Goal: Register for event/course

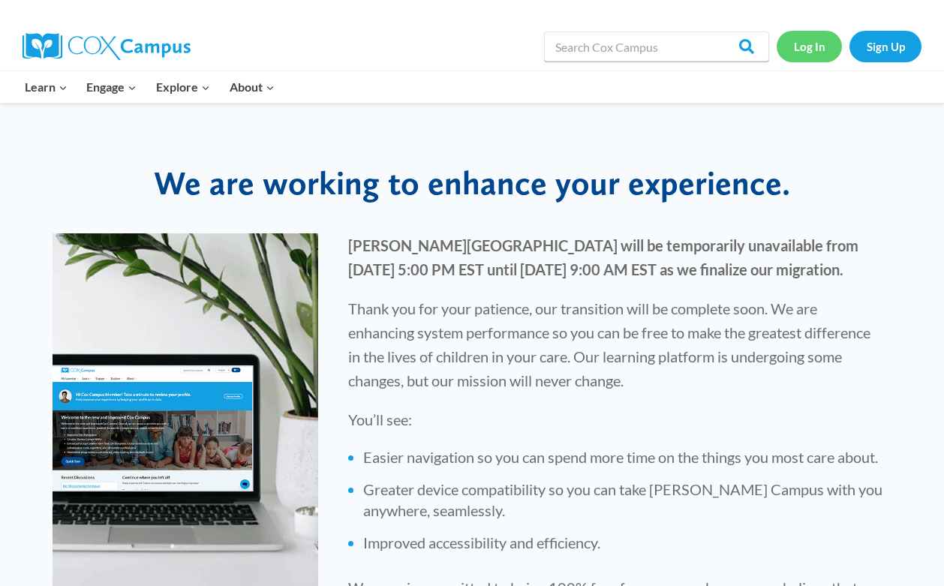
click at [817, 46] on link "Log In" at bounding box center [809, 46] width 65 height 31
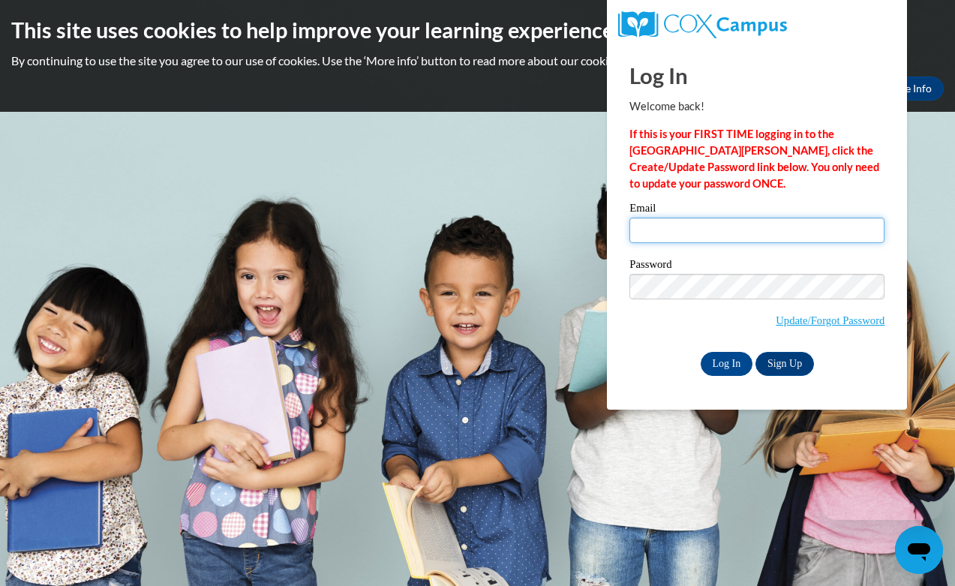
click at [706, 228] on input "Email" at bounding box center [757, 231] width 255 height 26
type input "[EMAIL_ADDRESS][DOMAIN_NAME]"
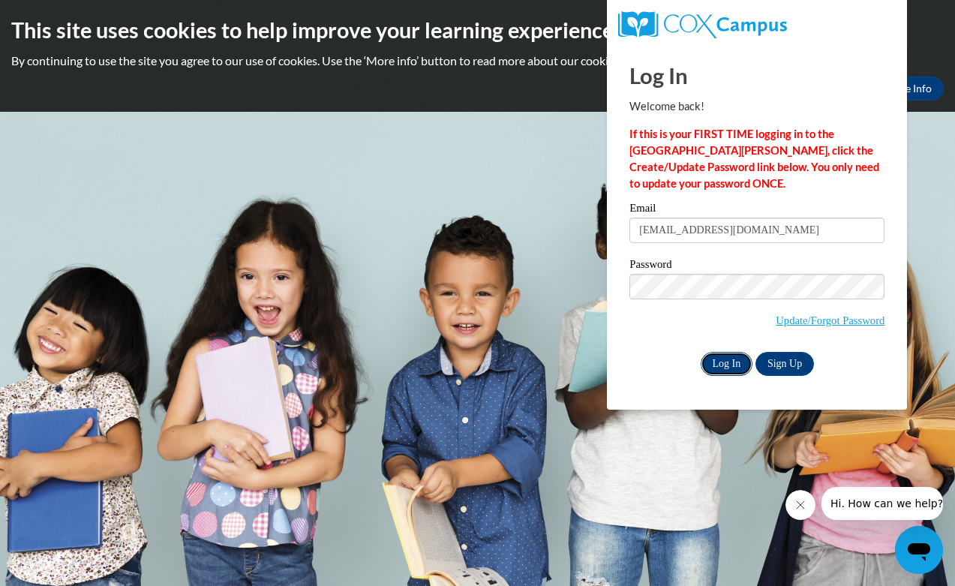
click at [734, 360] on input "Log In" at bounding box center [727, 364] width 53 height 24
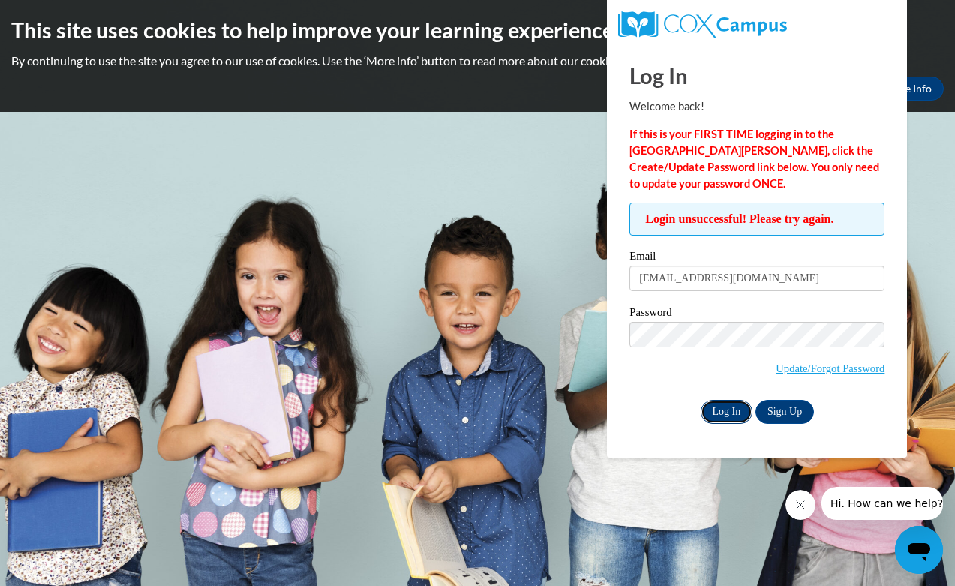
click at [730, 411] on input "Log In" at bounding box center [727, 412] width 53 height 24
click at [844, 363] on link "Update/Forgot Password" at bounding box center [830, 368] width 109 height 12
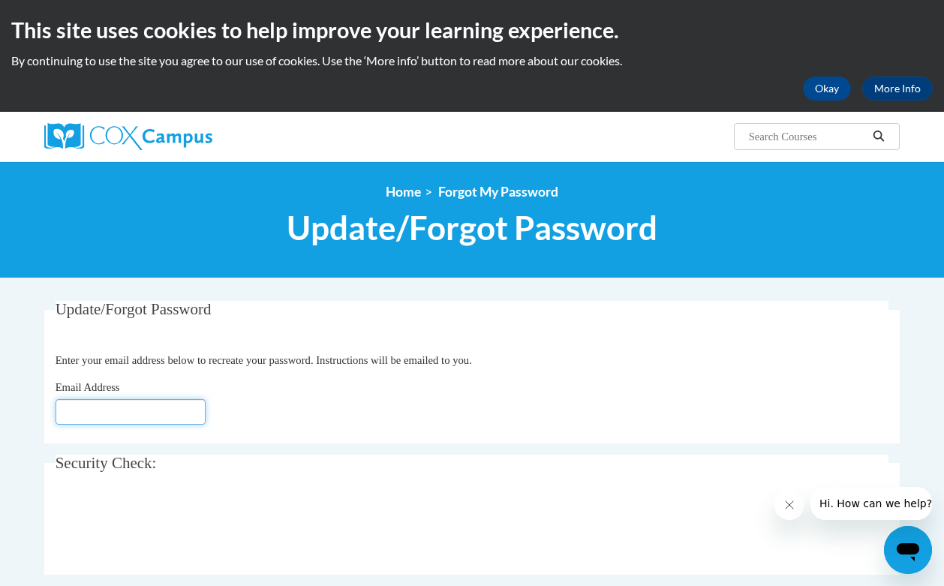
click at [173, 409] on input "Email Address" at bounding box center [131, 412] width 150 height 26
type input "[EMAIL_ADDRESS][DOMAIN_NAME]"
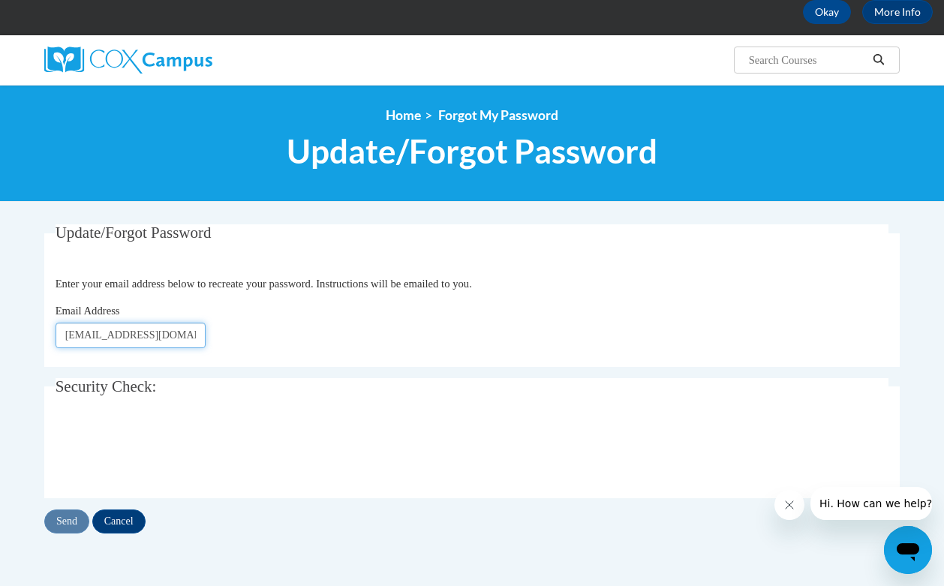
scroll to position [80, 0]
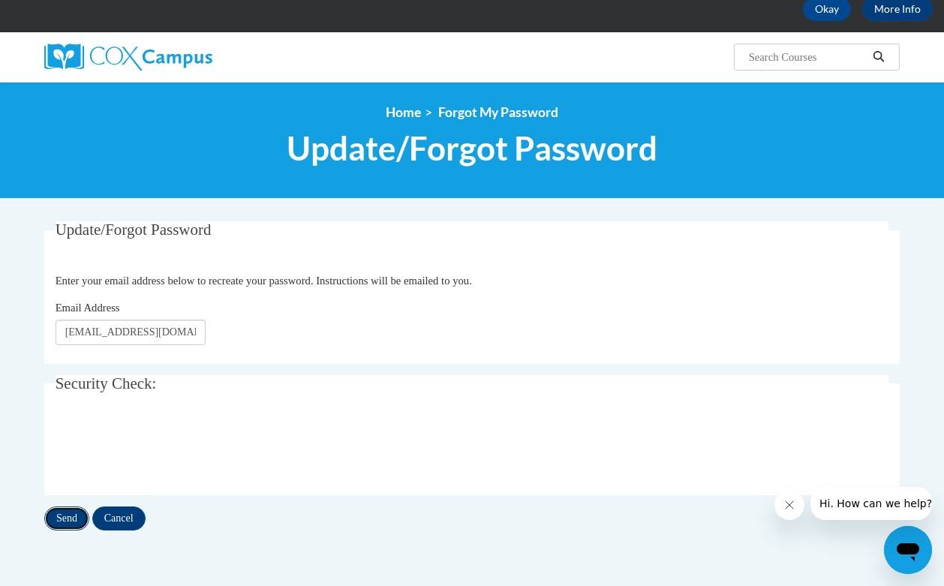
click at [66, 514] on input "Send" at bounding box center [66, 519] width 45 height 24
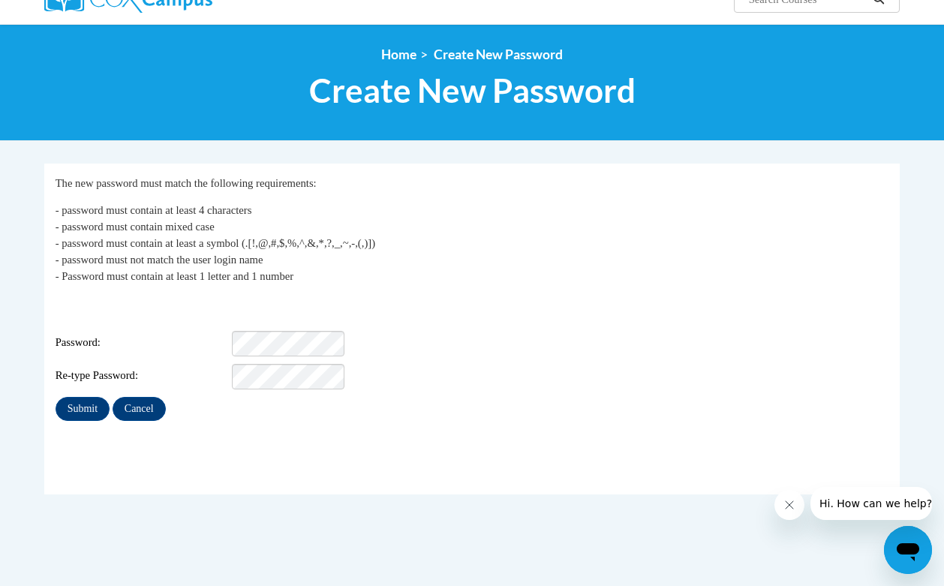
scroll to position [149, 0]
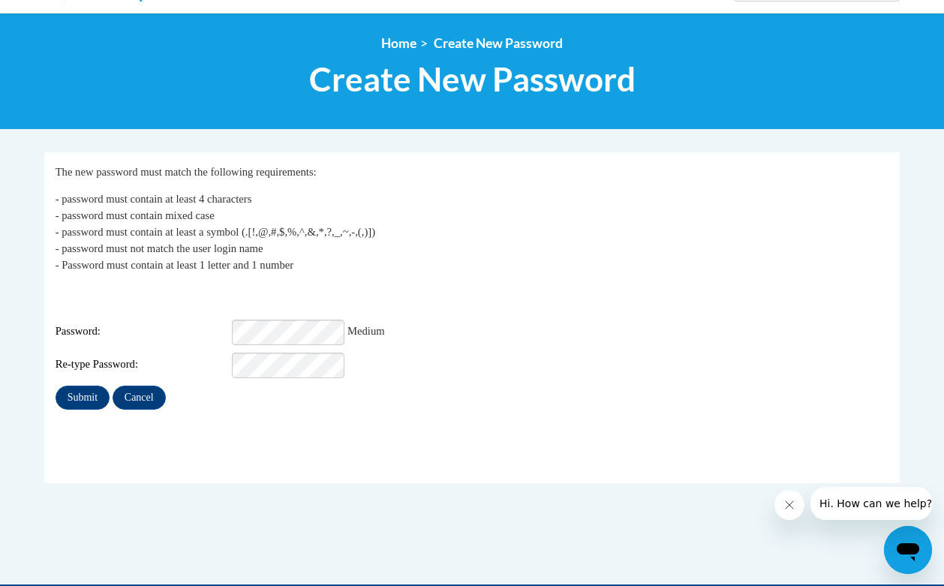
click at [340, 386] on div "Submit Cancel" at bounding box center [473, 398] width 834 height 24
click at [94, 386] on input "Submit" at bounding box center [83, 398] width 54 height 24
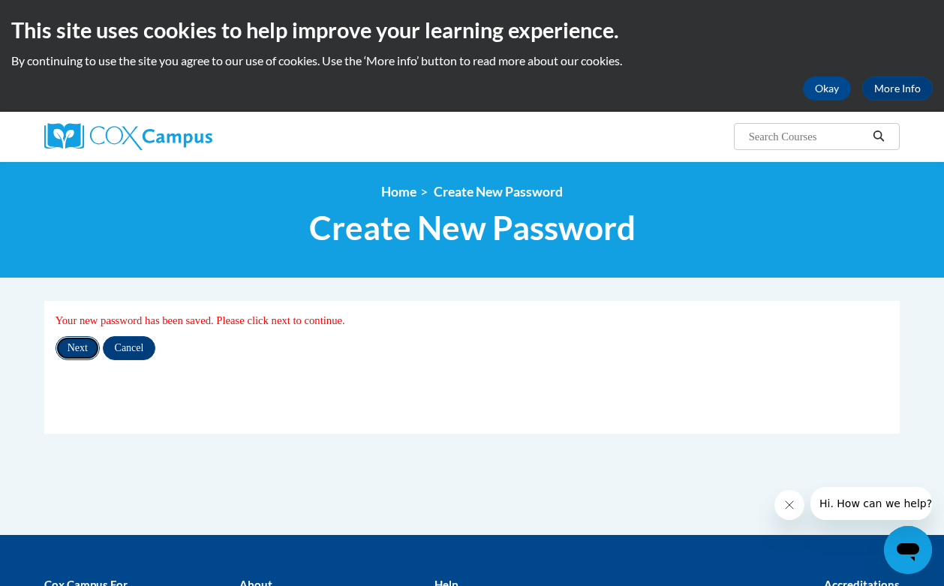
click at [80, 350] on input "Next" at bounding box center [78, 348] width 44 height 24
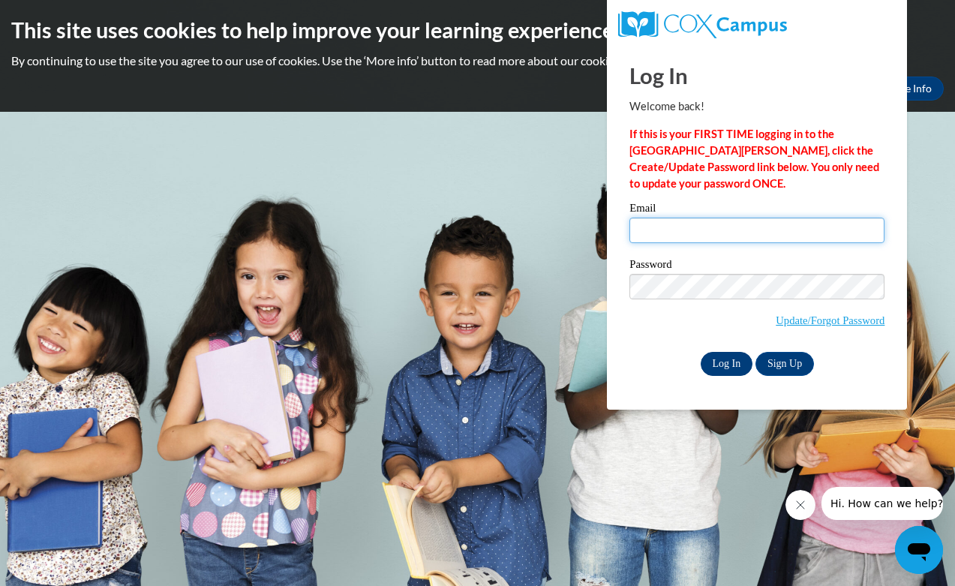
type input "jbrahan@sasd.net"
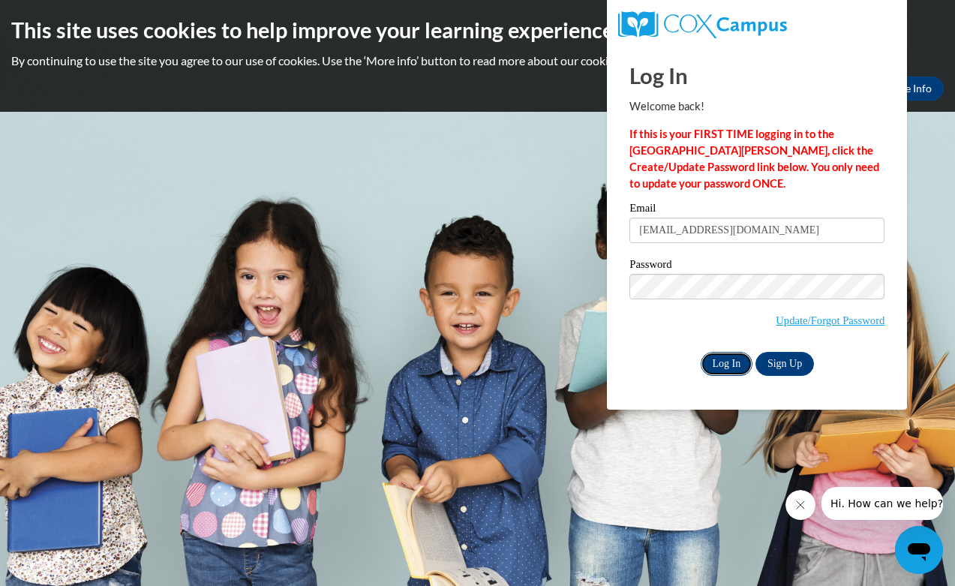
click at [719, 365] on input "Log In" at bounding box center [727, 364] width 53 height 24
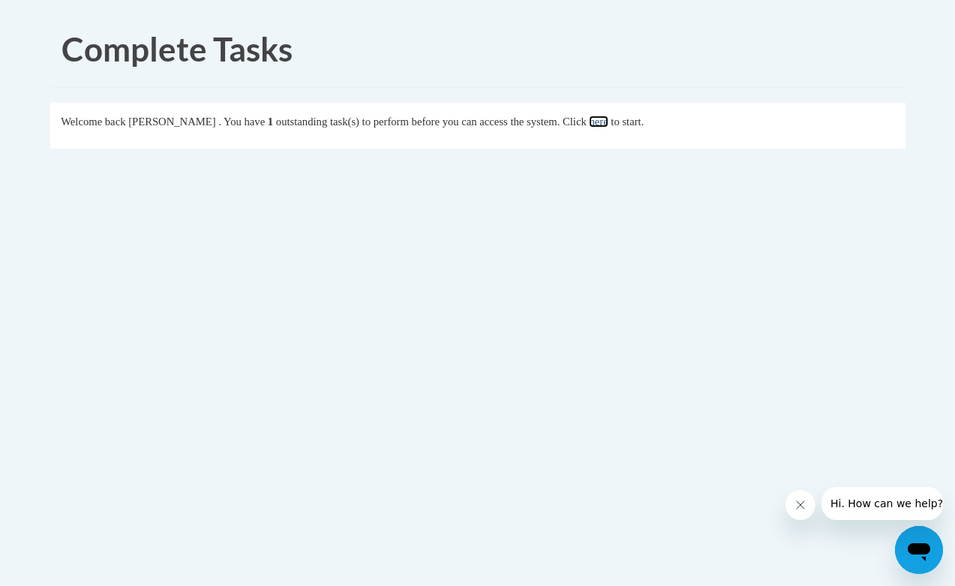
click at [608, 119] on link "here" at bounding box center [598, 122] width 19 height 12
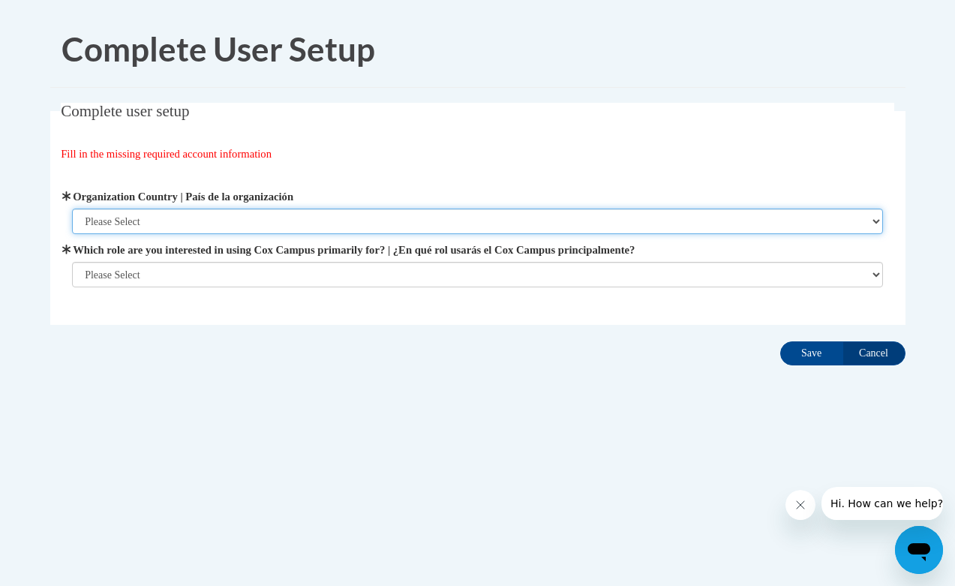
click at [239, 214] on select "Please Select United States | Estados Unidos Outside of the United States | Fue…" at bounding box center [477, 222] width 811 height 26
select select "ad49bcad-a171-4b2e-b99c-48b446064914"
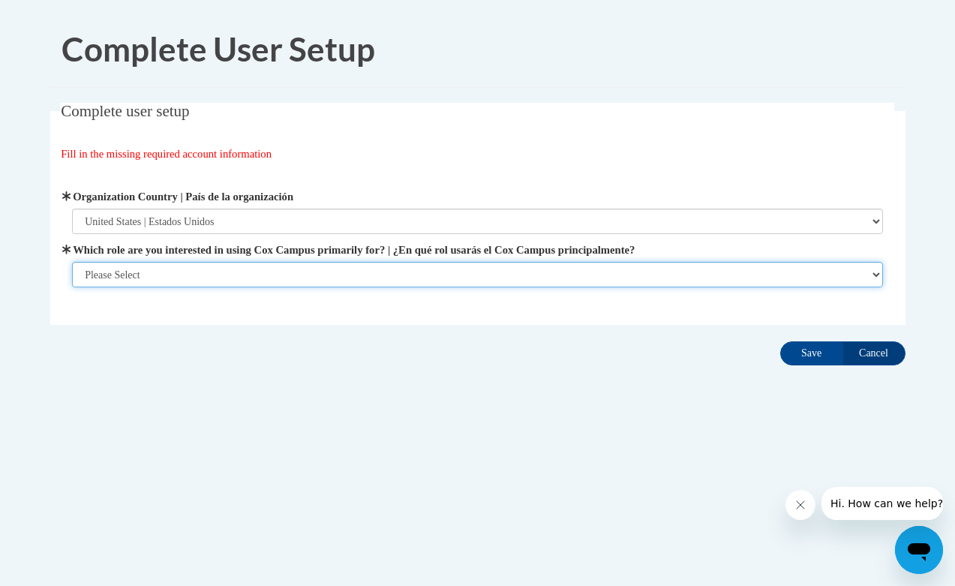
click at [203, 278] on select "Please Select College/University | Colegio/Universidad Community/Nonprofit Part…" at bounding box center [477, 275] width 811 height 26
select select "fbf2d438-af2f-41f8-98f1-81c410e29de3"
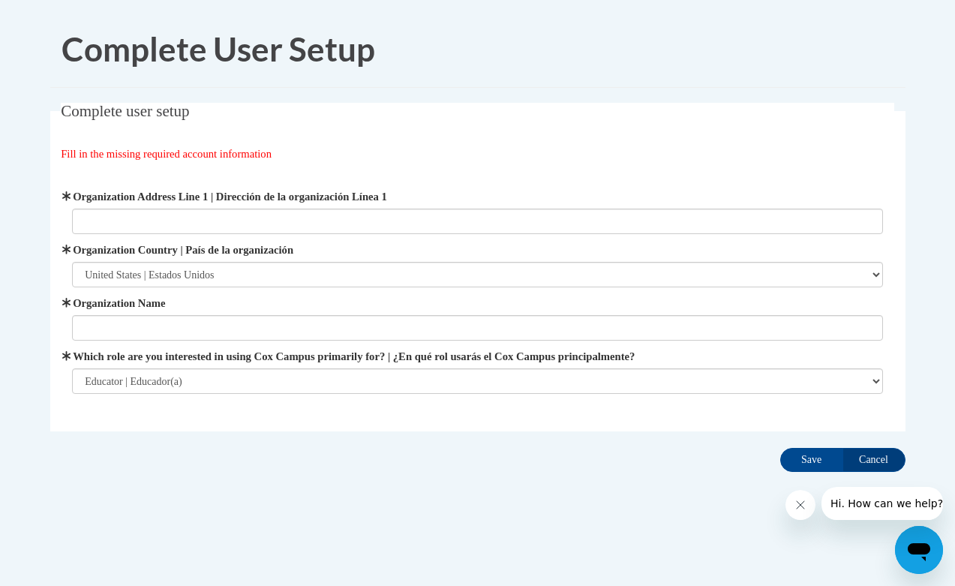
click at [261, 293] on div "Organization Address Line 1 | Dirección de la organización Línea 1 Organization…" at bounding box center [477, 291] width 811 height 206
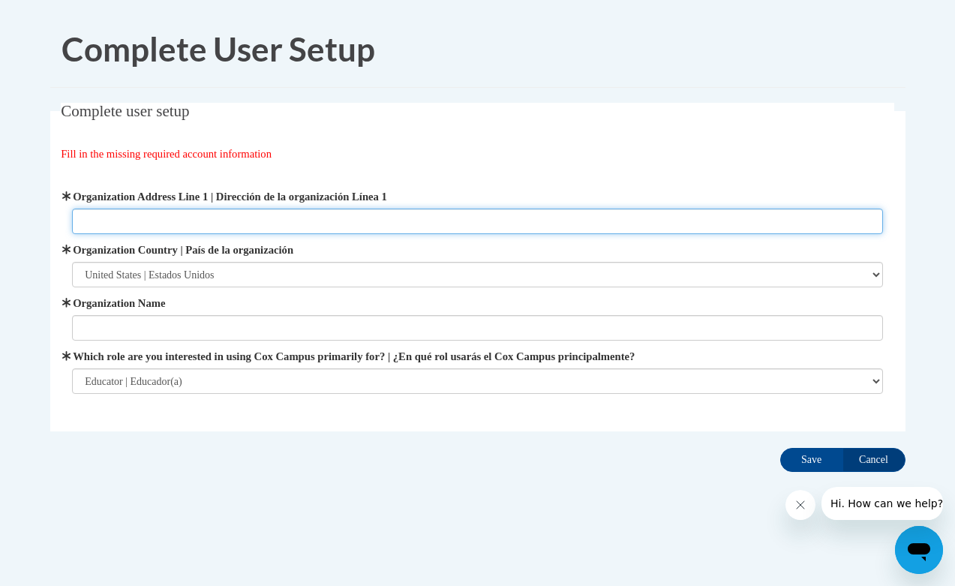
click at [204, 214] on input "Organization Address Line 1 | Dirección de la organización Línea 1" at bounding box center [477, 222] width 811 height 26
click at [223, 224] on input "Organization Address Line 1 | Dirección de la organización Línea 1" at bounding box center [477, 222] width 811 height 26
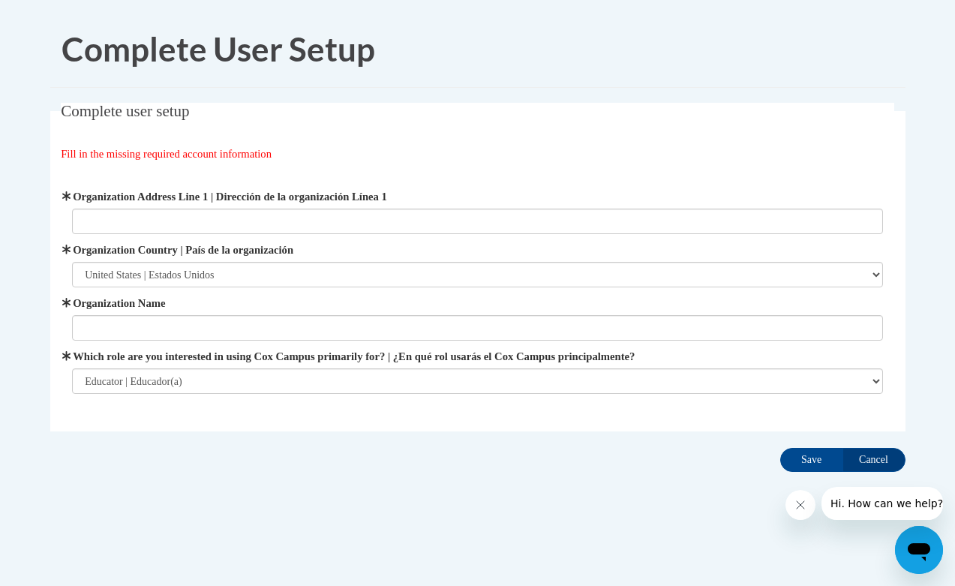
click at [277, 426] on fieldset "Complete user setup Fill in the missing required account information User Profi…" at bounding box center [478, 267] width 856 height 329
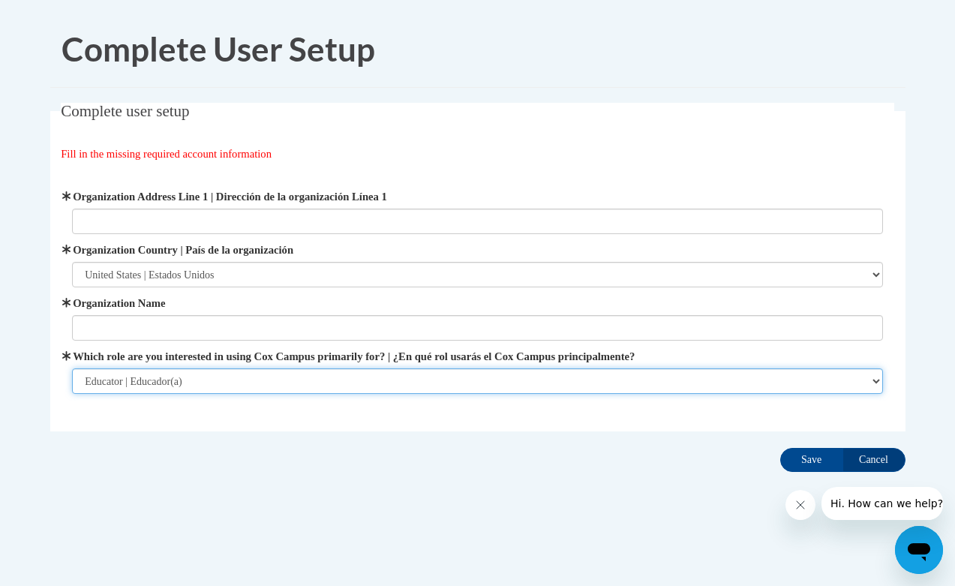
click at [216, 373] on select "Please Select College/University | Colegio/Universidad Community/Nonprofit Part…" at bounding box center [477, 382] width 811 height 26
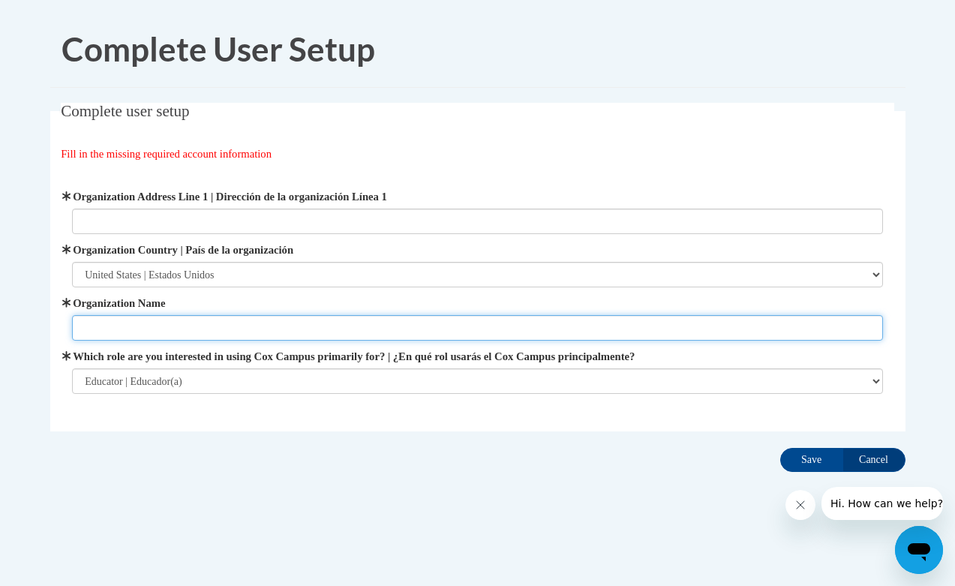
click at [137, 326] on input "Organization Name" at bounding box center [477, 328] width 811 height 26
type input "SASD"
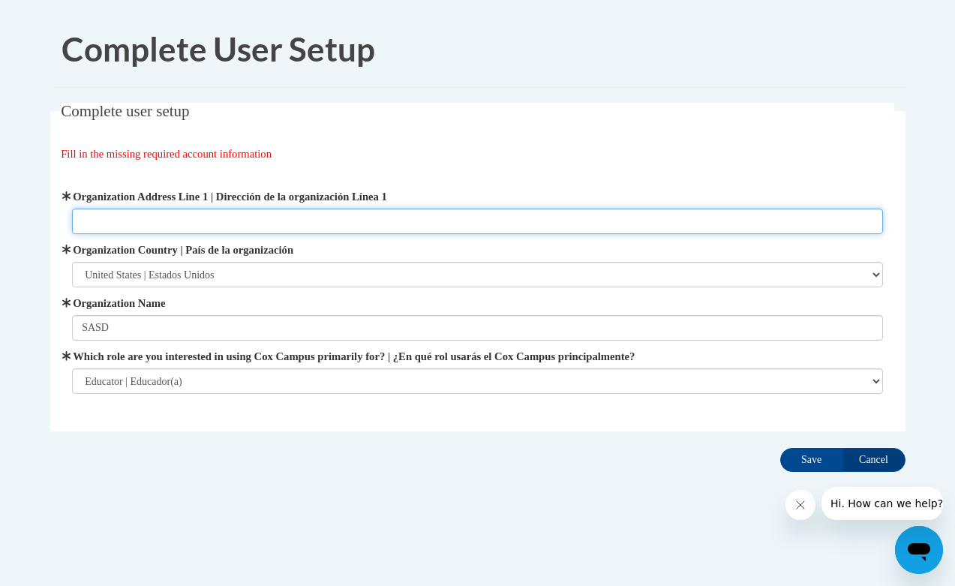
click at [99, 220] on input "Organization Address Line 1 | Dirección de la organización Línea 1" at bounding box center [477, 222] width 811 height 26
type input "Cleveland, WI"
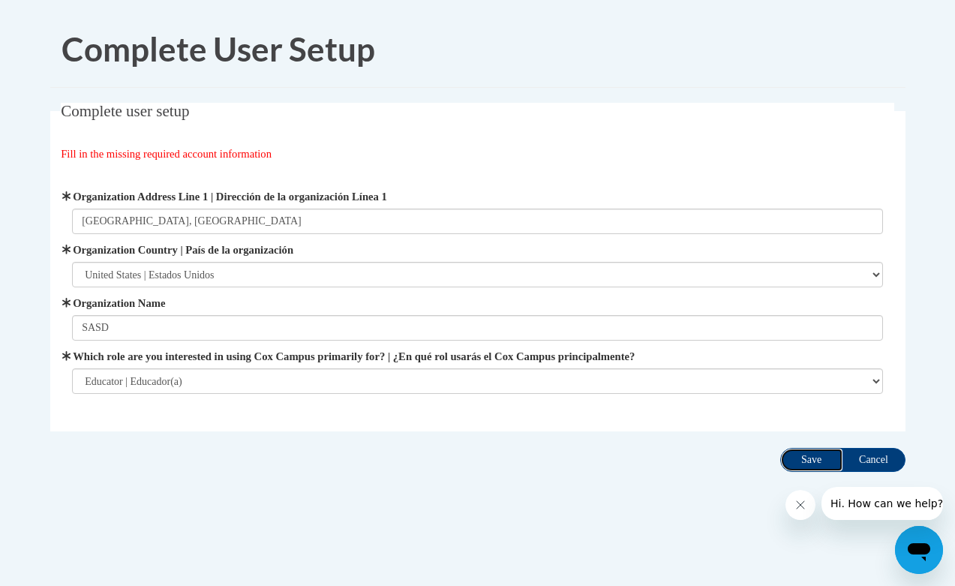
click at [805, 459] on input "Save" at bounding box center [812, 460] width 63 height 24
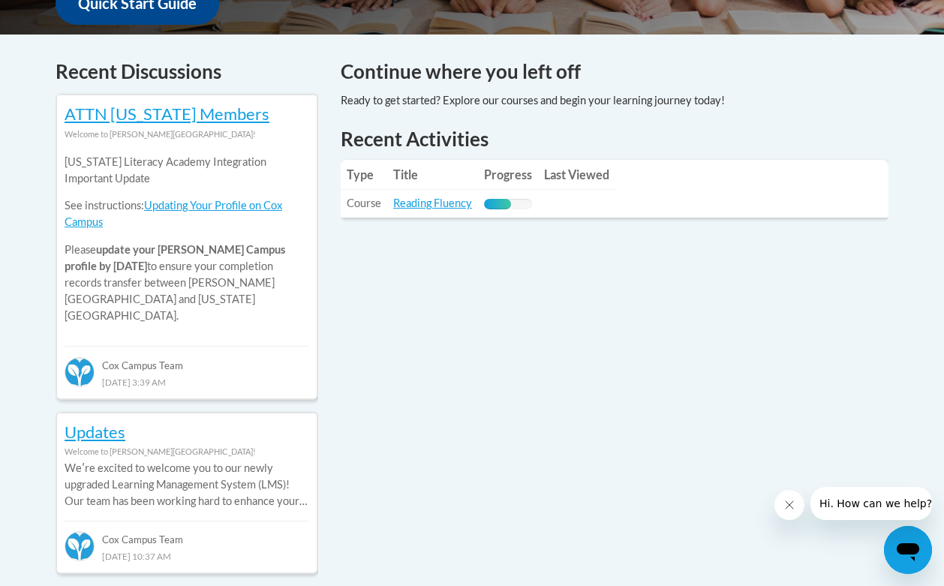
scroll to position [603, 0]
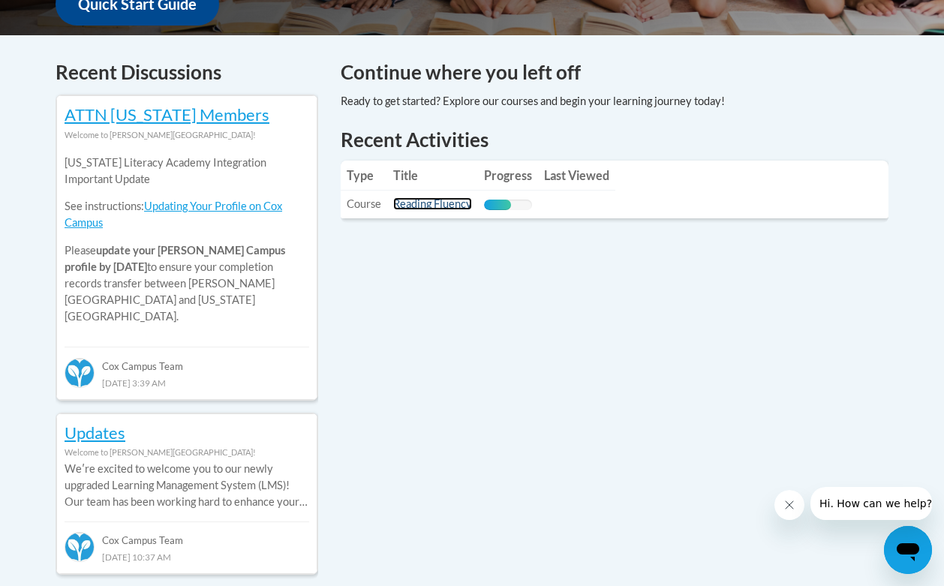
click at [435, 205] on link "Reading Fluency" at bounding box center [432, 203] width 79 height 13
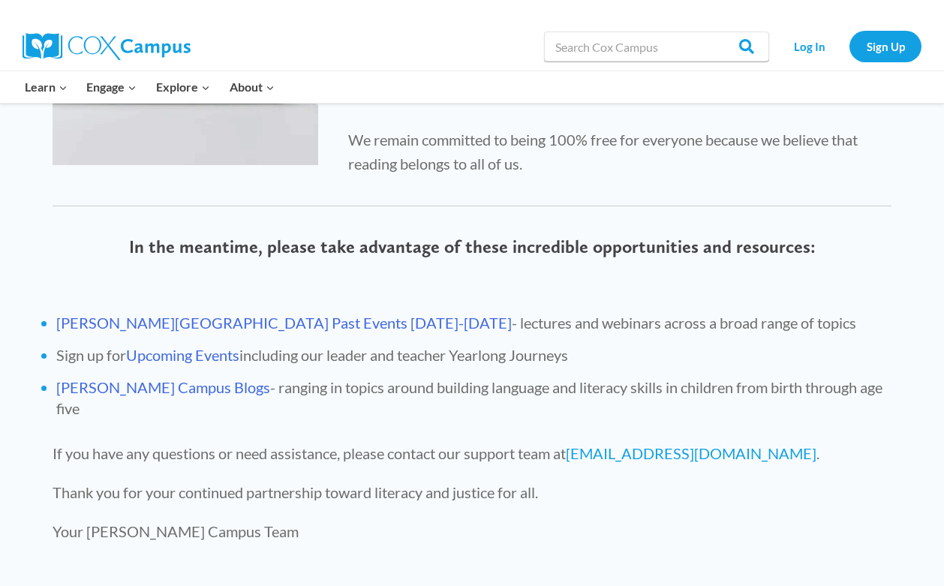
scroll to position [383, 0]
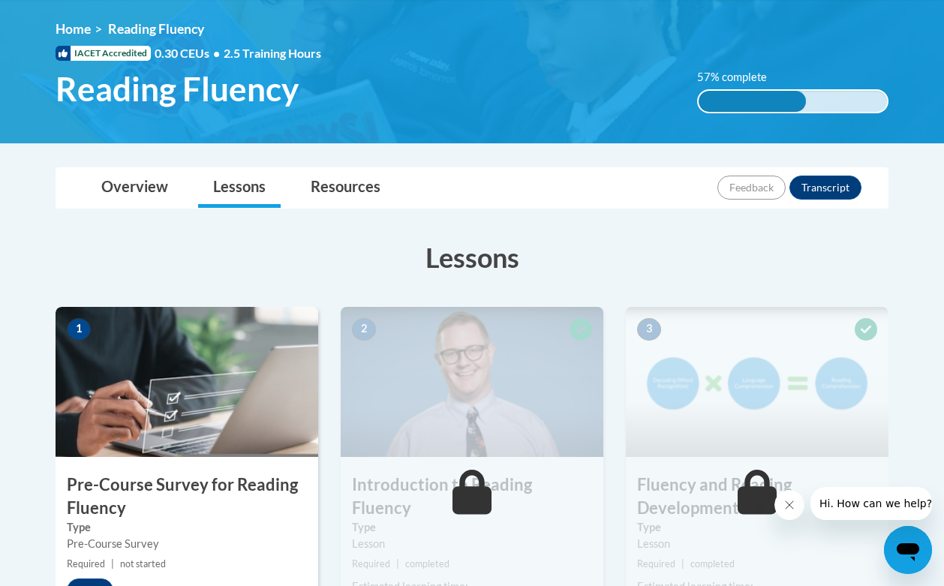
scroll to position [195, 0]
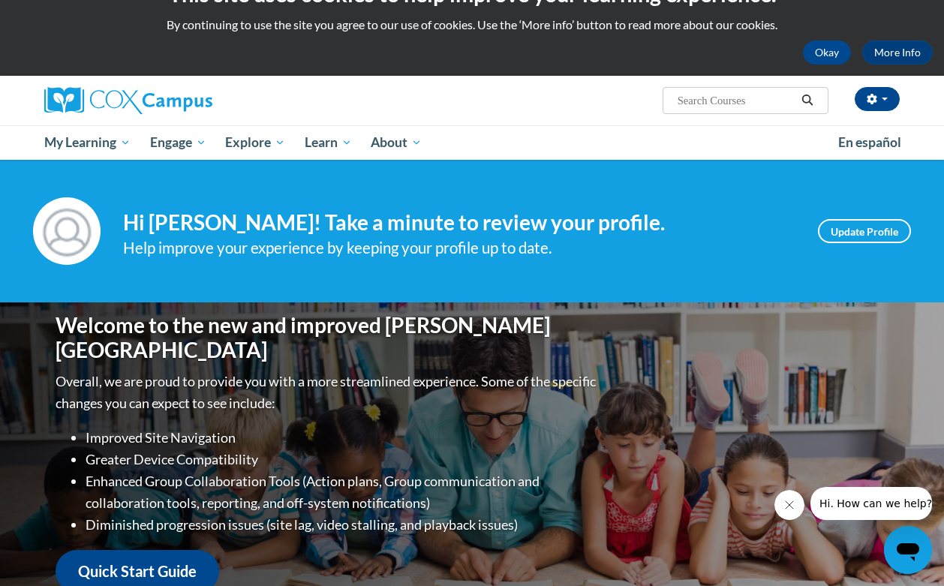
scroll to position [12, 0]
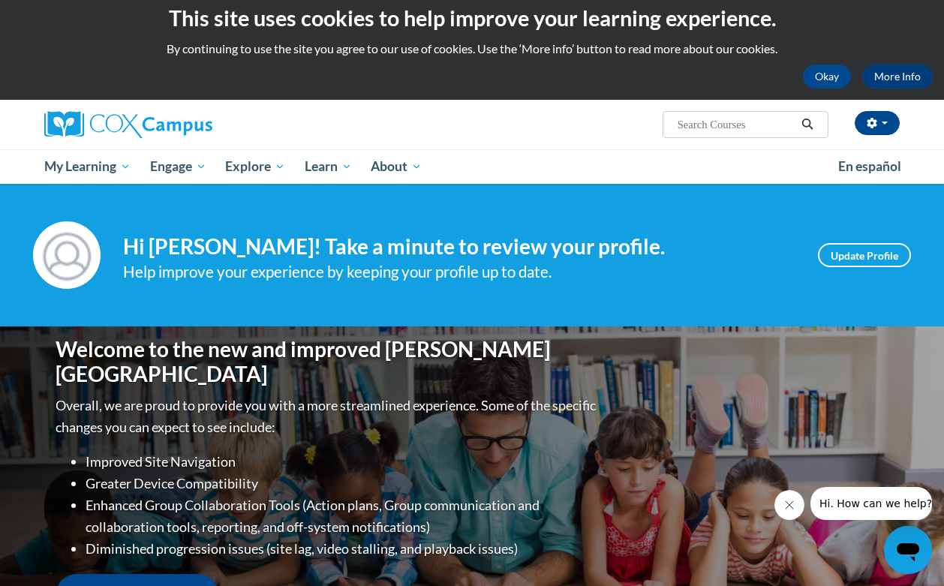
click at [706, 124] on input "Search..." at bounding box center [736, 125] width 120 height 18
type input "vocabulary"
click at [804, 125] on icon "Search" at bounding box center [808, 124] width 14 height 11
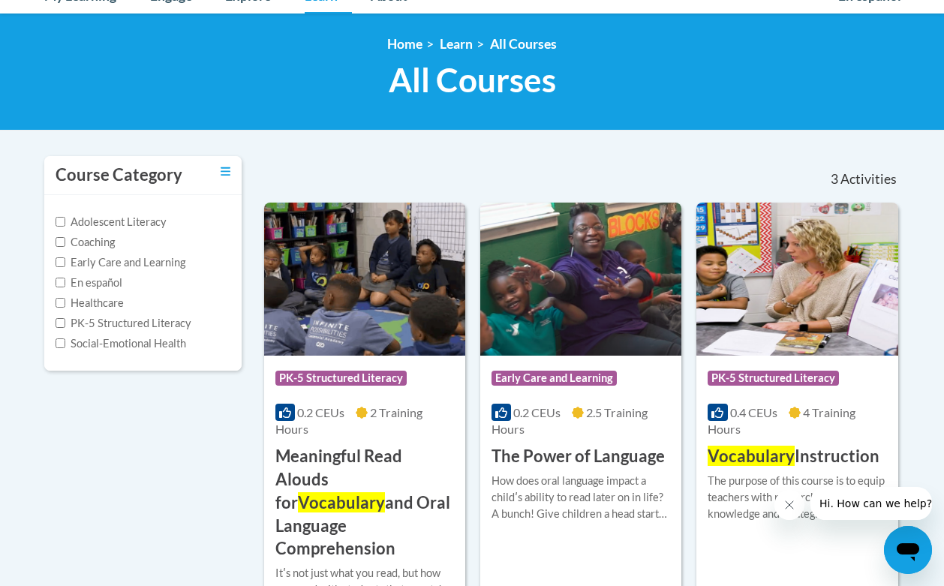
scroll to position [9, 0]
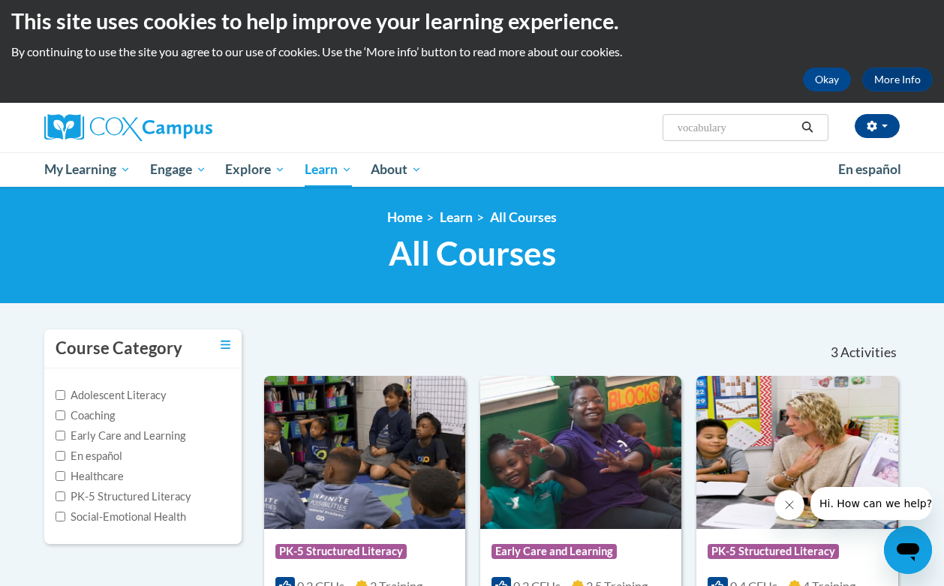
click at [702, 126] on input "vocabulary" at bounding box center [736, 128] width 120 height 18
type input "reading comprehension"
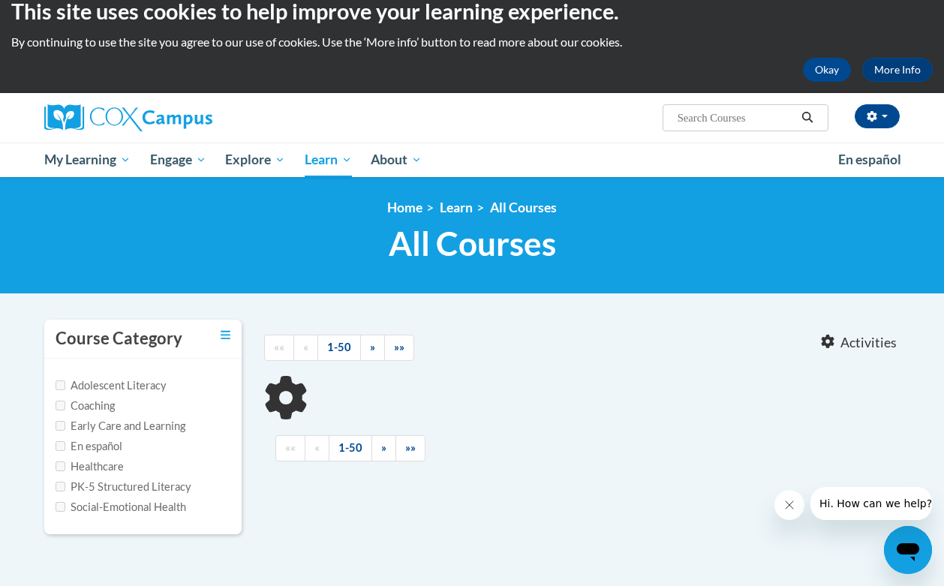
type input "reading comprehension"
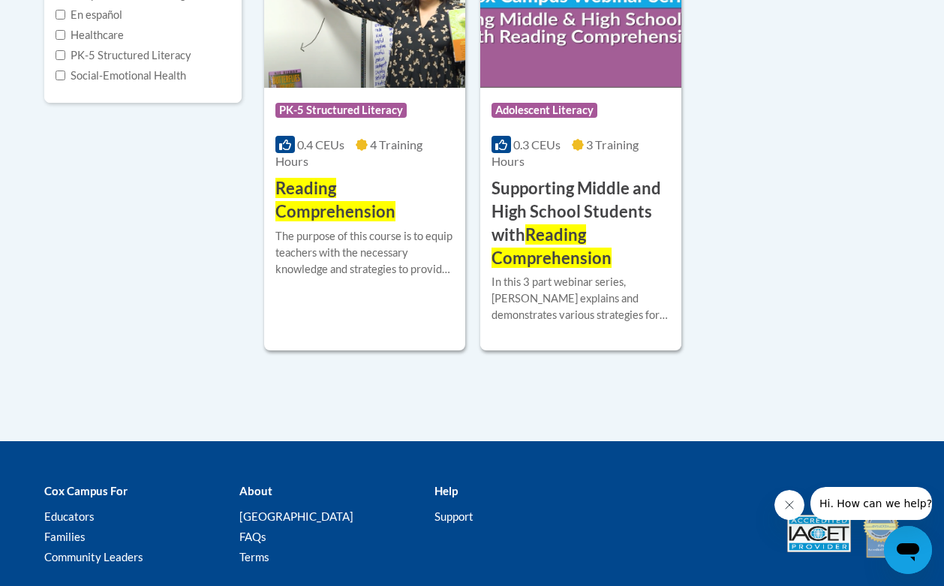
scroll to position [436, 0]
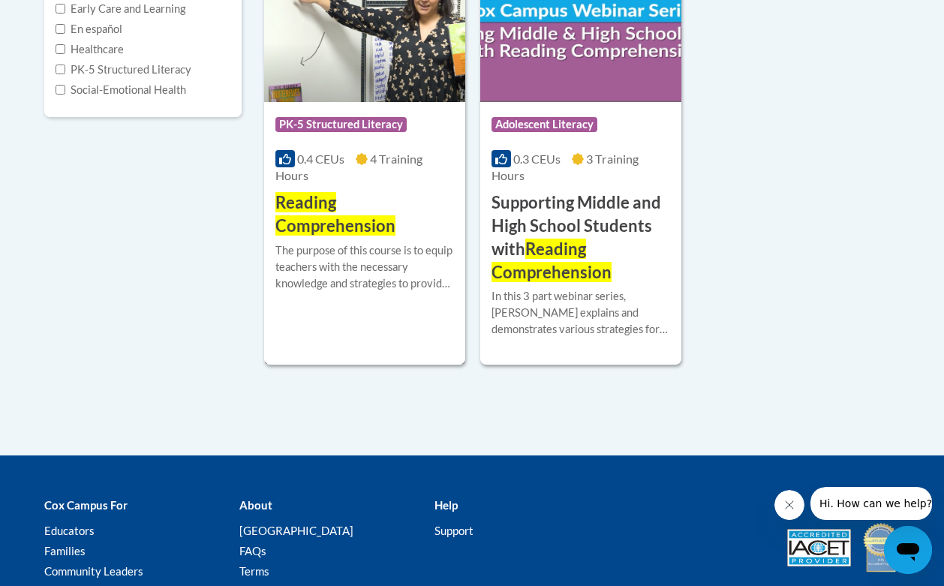
click at [367, 225] on span "Reading Comprehension" at bounding box center [335, 214] width 120 height 44
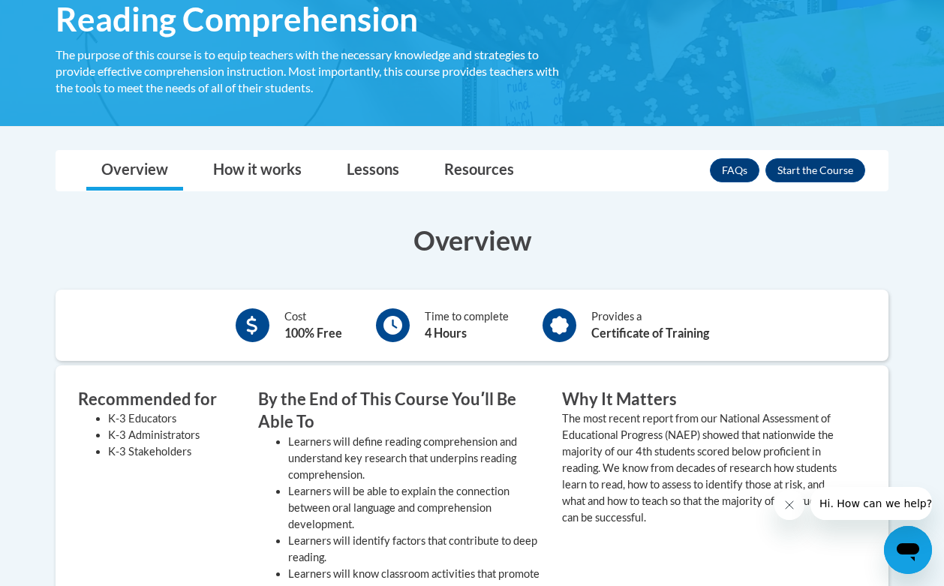
scroll to position [266, 0]
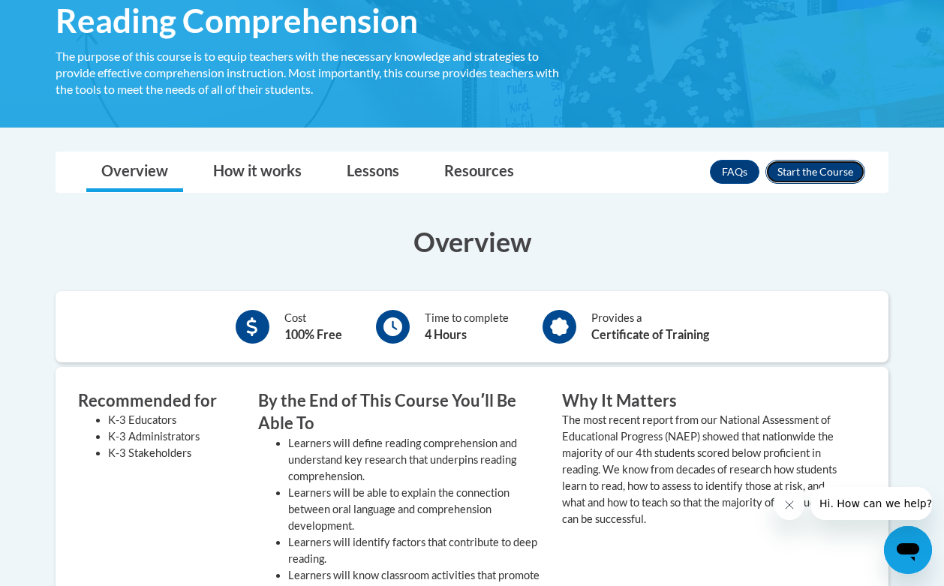
click at [808, 168] on button "Enroll" at bounding box center [816, 172] width 100 height 24
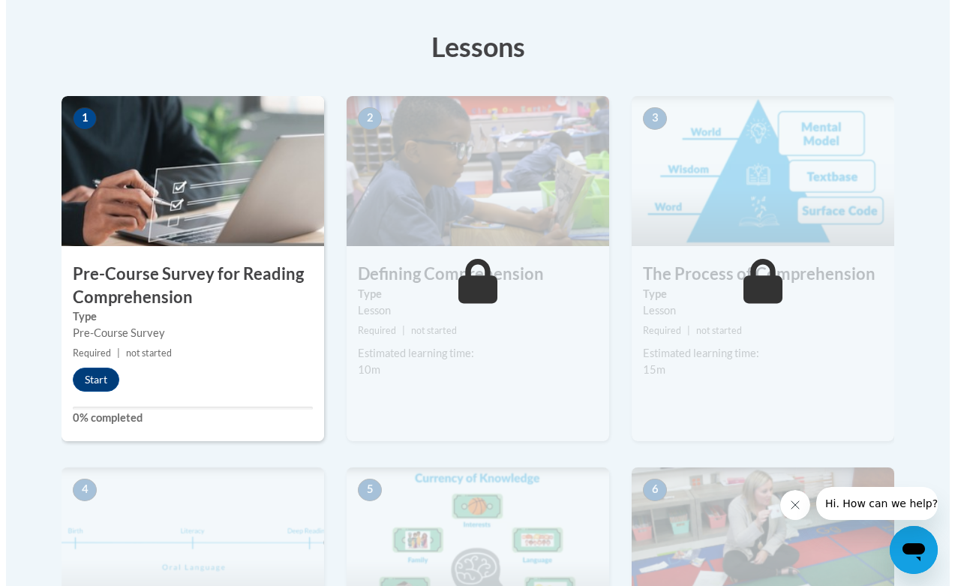
scroll to position [402, 0]
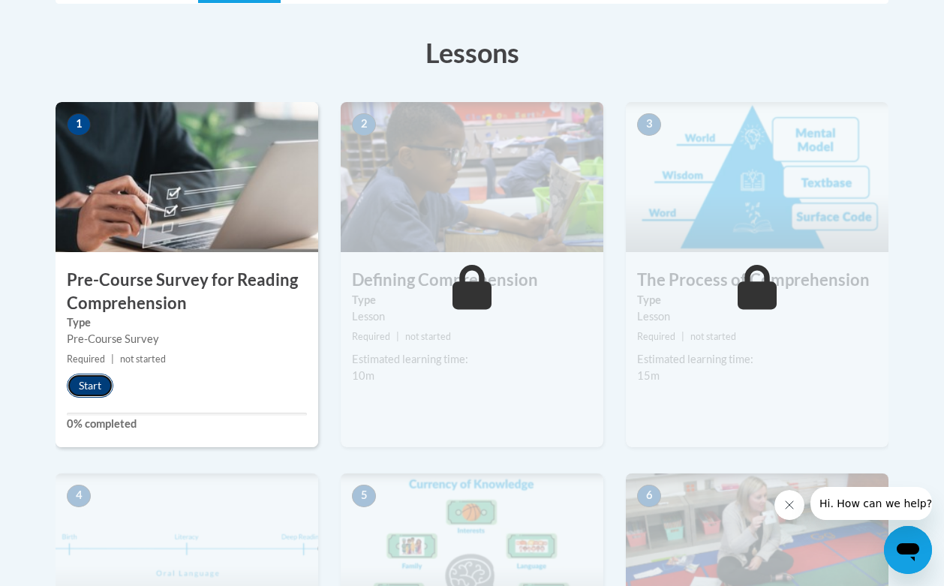
click at [89, 385] on button "Start" at bounding box center [90, 386] width 47 height 24
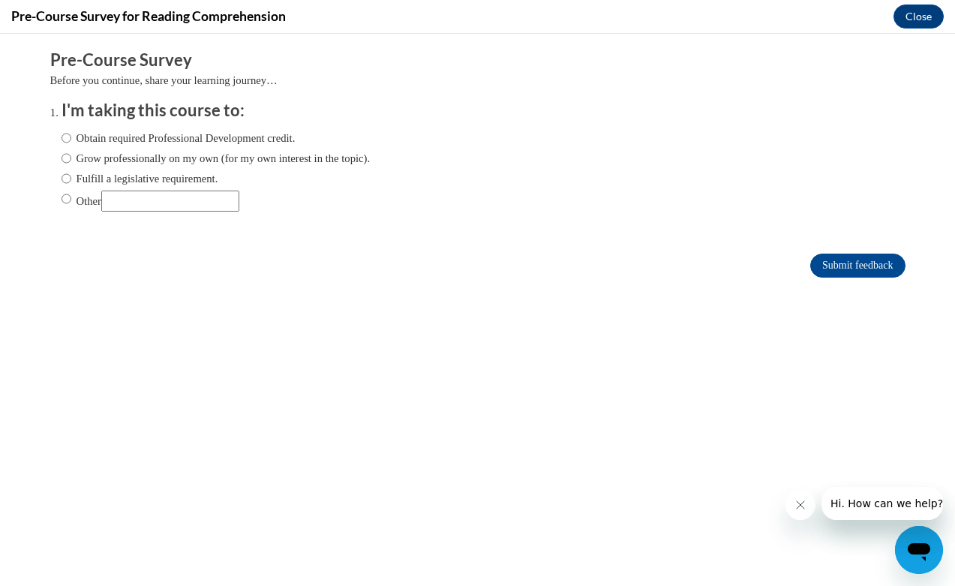
scroll to position [0, 0]
click at [97, 139] on label "Obtain required Professional Development credit." at bounding box center [179, 138] width 234 height 17
click at [71, 139] on input "Obtain required Professional Development credit." at bounding box center [67, 138] width 10 height 17
radio input "true"
click at [835, 269] on input "Submit feedback" at bounding box center [858, 266] width 95 height 24
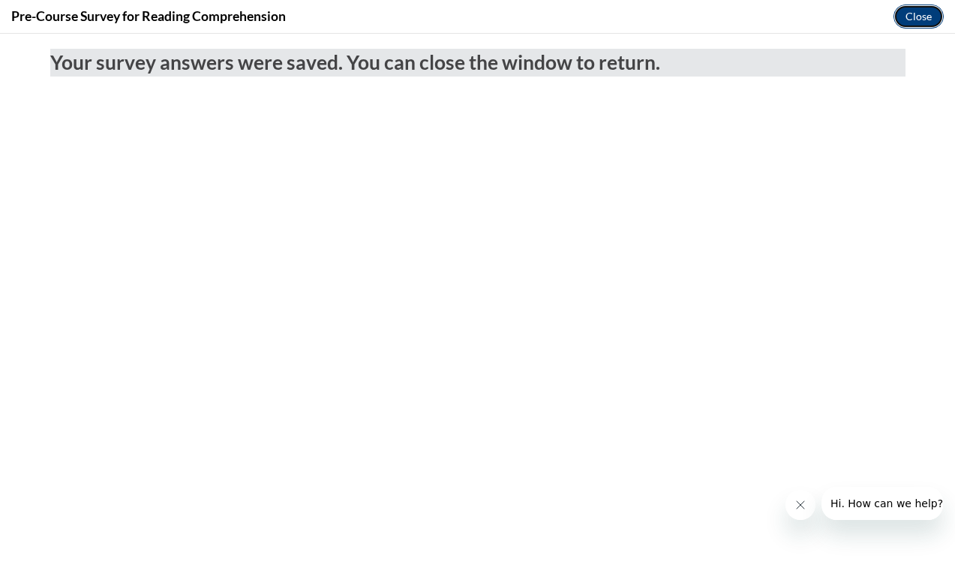
click at [913, 12] on button "Close" at bounding box center [919, 17] width 50 height 24
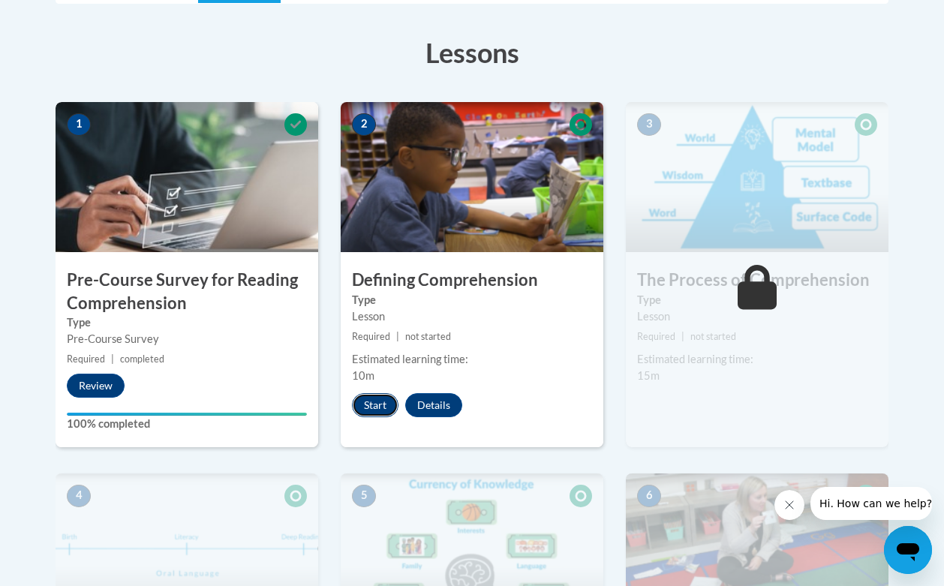
click at [359, 405] on button "Start" at bounding box center [375, 405] width 47 height 24
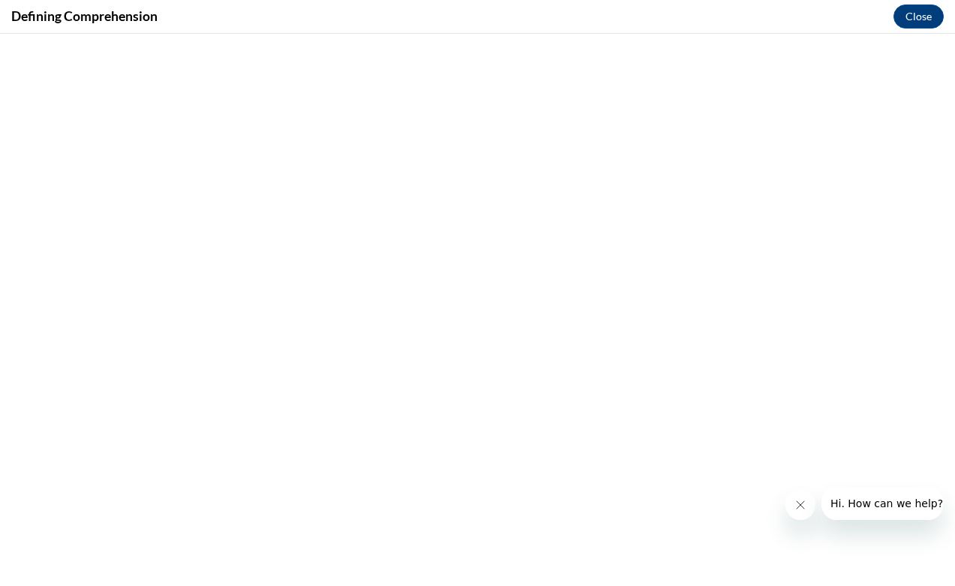
click at [802, 503] on icon "Close message from company" at bounding box center [801, 505] width 8 height 8
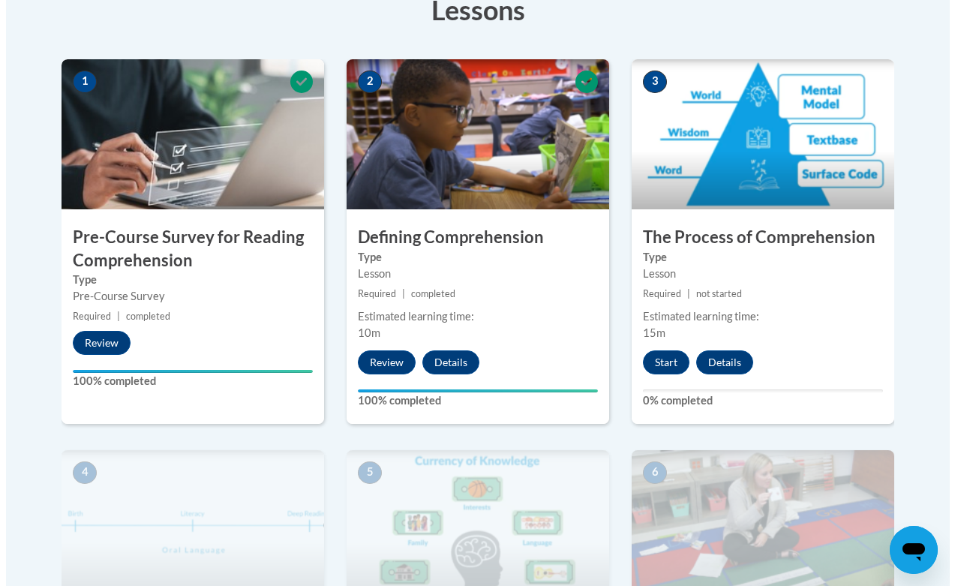
scroll to position [466, 0]
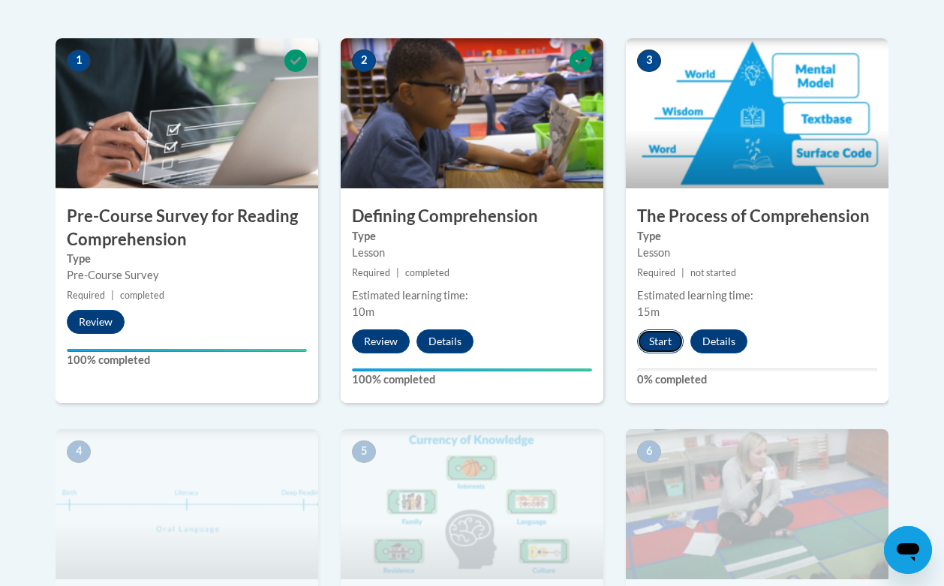
click at [654, 338] on button "Start" at bounding box center [660, 341] width 47 height 24
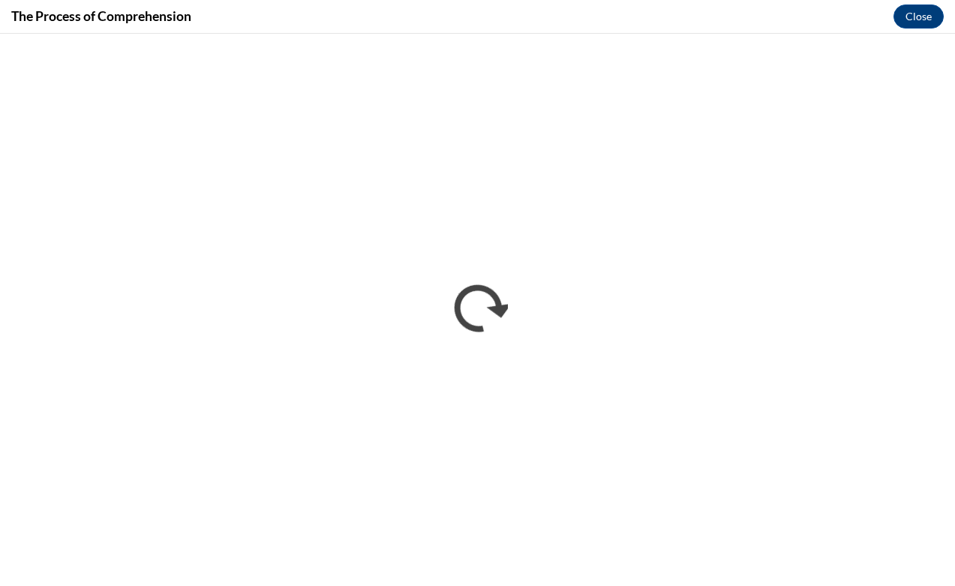
scroll to position [0, 0]
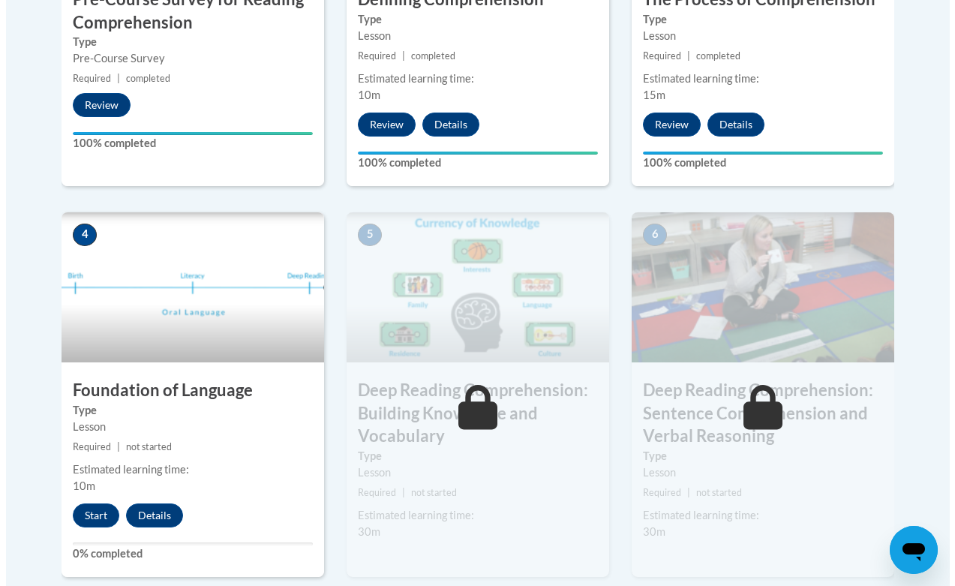
scroll to position [709, 0]
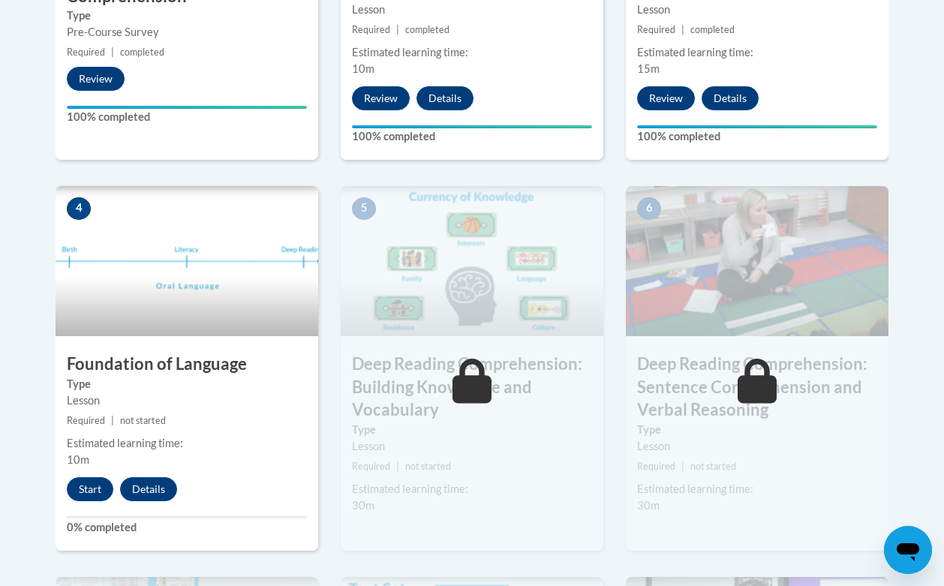
click at [80, 477] on div "4 Foundation of Language Type Lesson Required | not started Estimated learning …" at bounding box center [187, 368] width 263 height 365
click at [83, 479] on button "Start" at bounding box center [90, 489] width 47 height 24
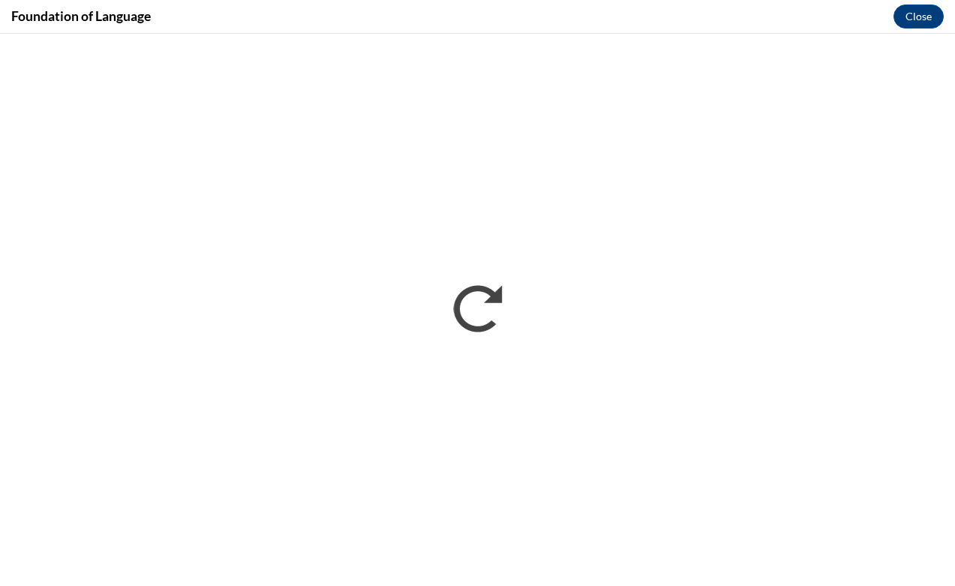
scroll to position [0, 0]
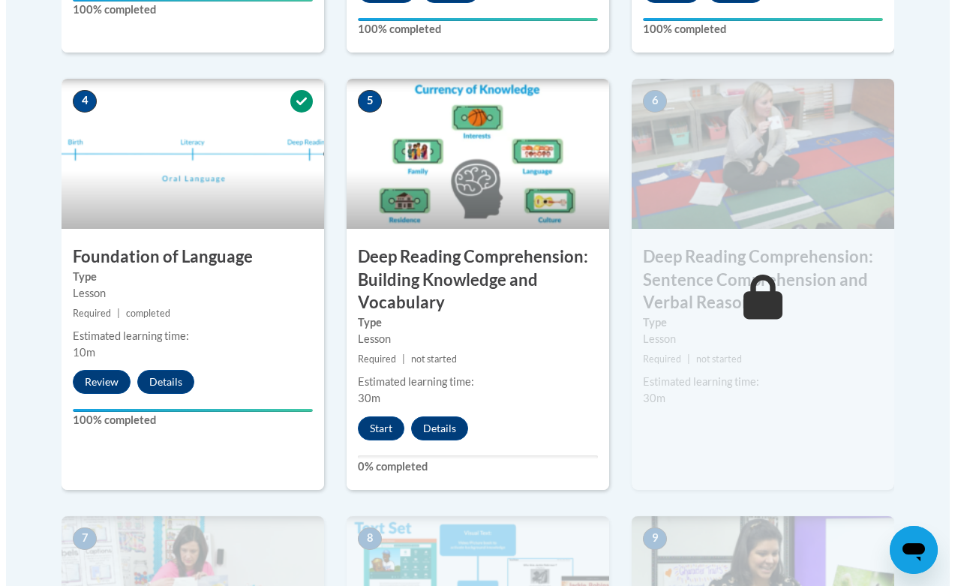
scroll to position [821, 0]
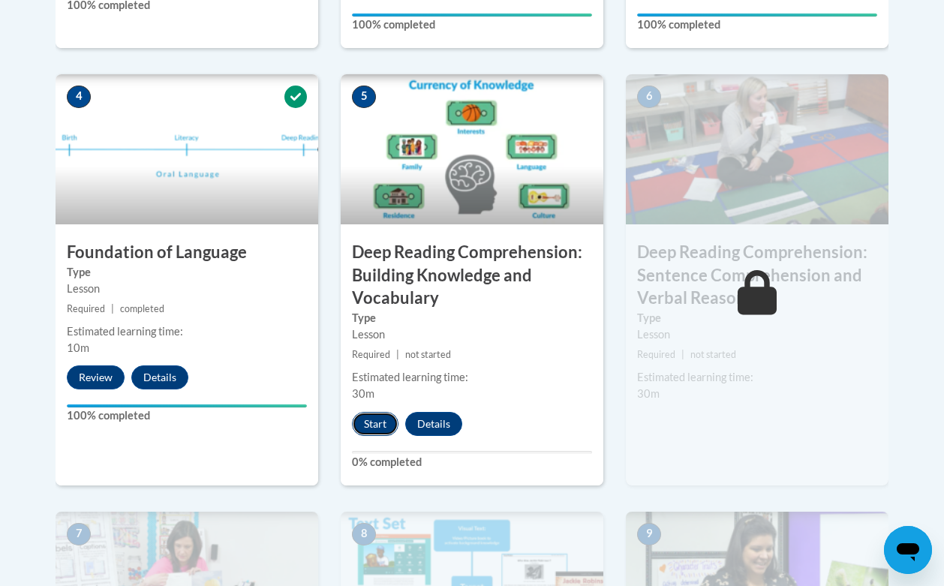
click at [372, 417] on button "Start" at bounding box center [375, 424] width 47 height 24
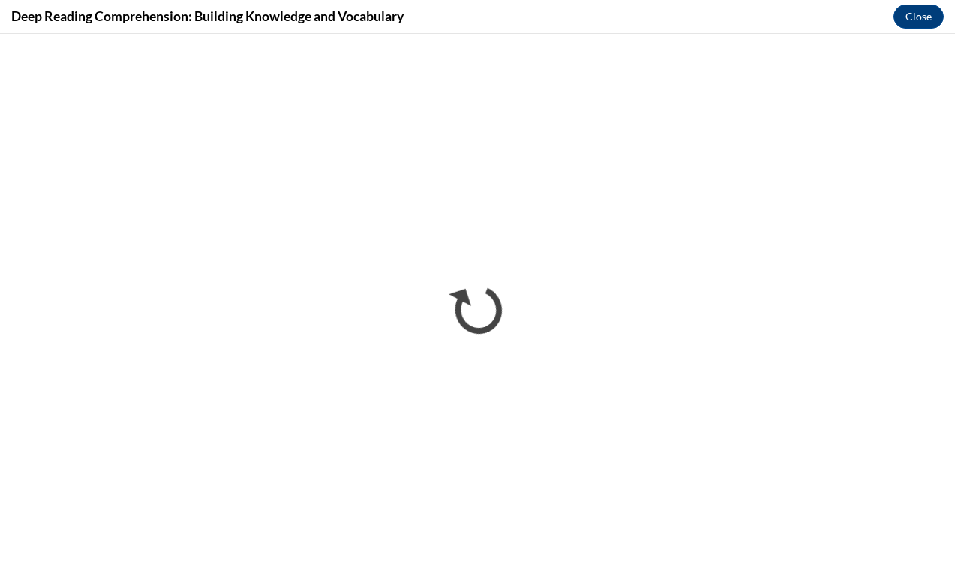
scroll to position [0, 0]
